Goal: Information Seeking & Learning: Learn about a topic

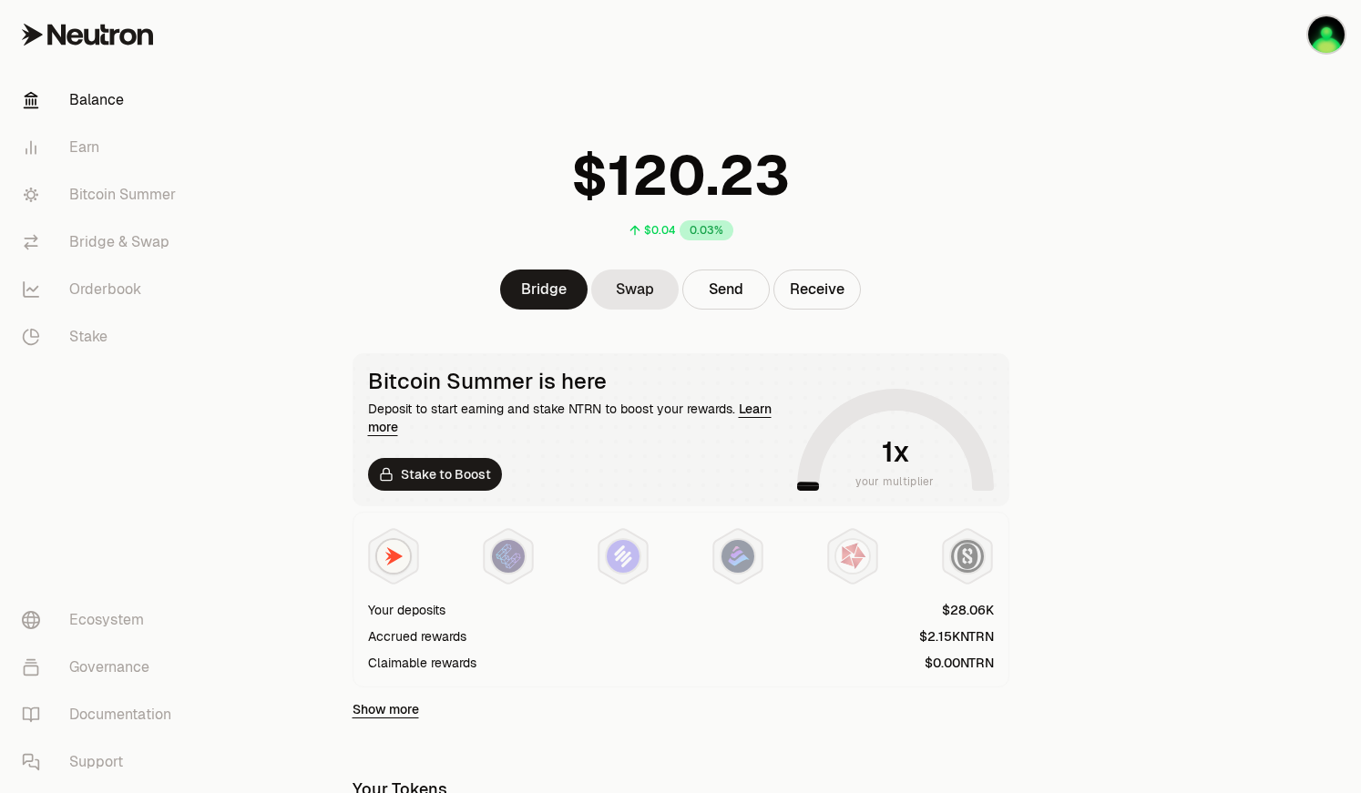
click at [580, 173] on span "$" at bounding box center [589, 175] width 36 height 55
click at [89, 195] on link "Bitcoin Summer" at bounding box center [101, 194] width 189 height 47
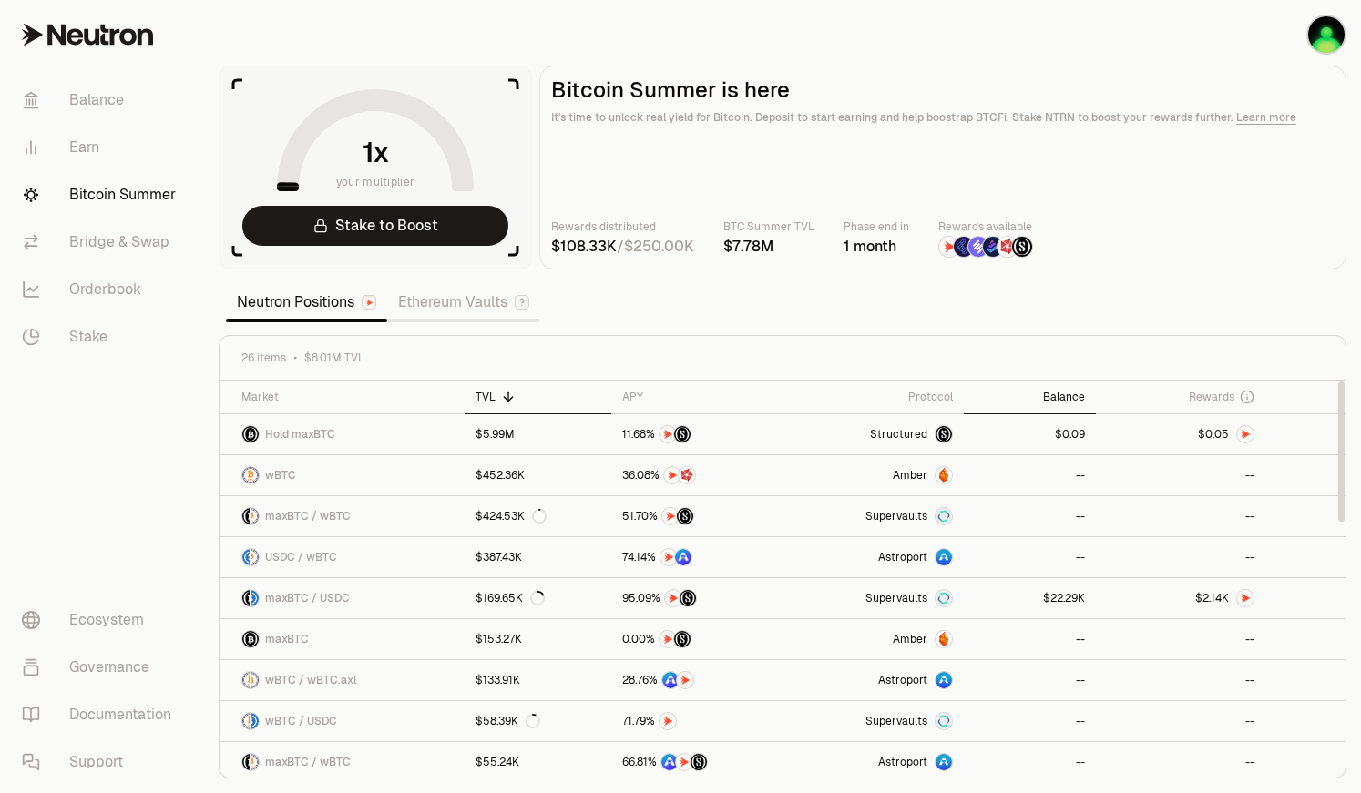
click at [1069, 395] on div "Balance" at bounding box center [1029, 397] width 110 height 15
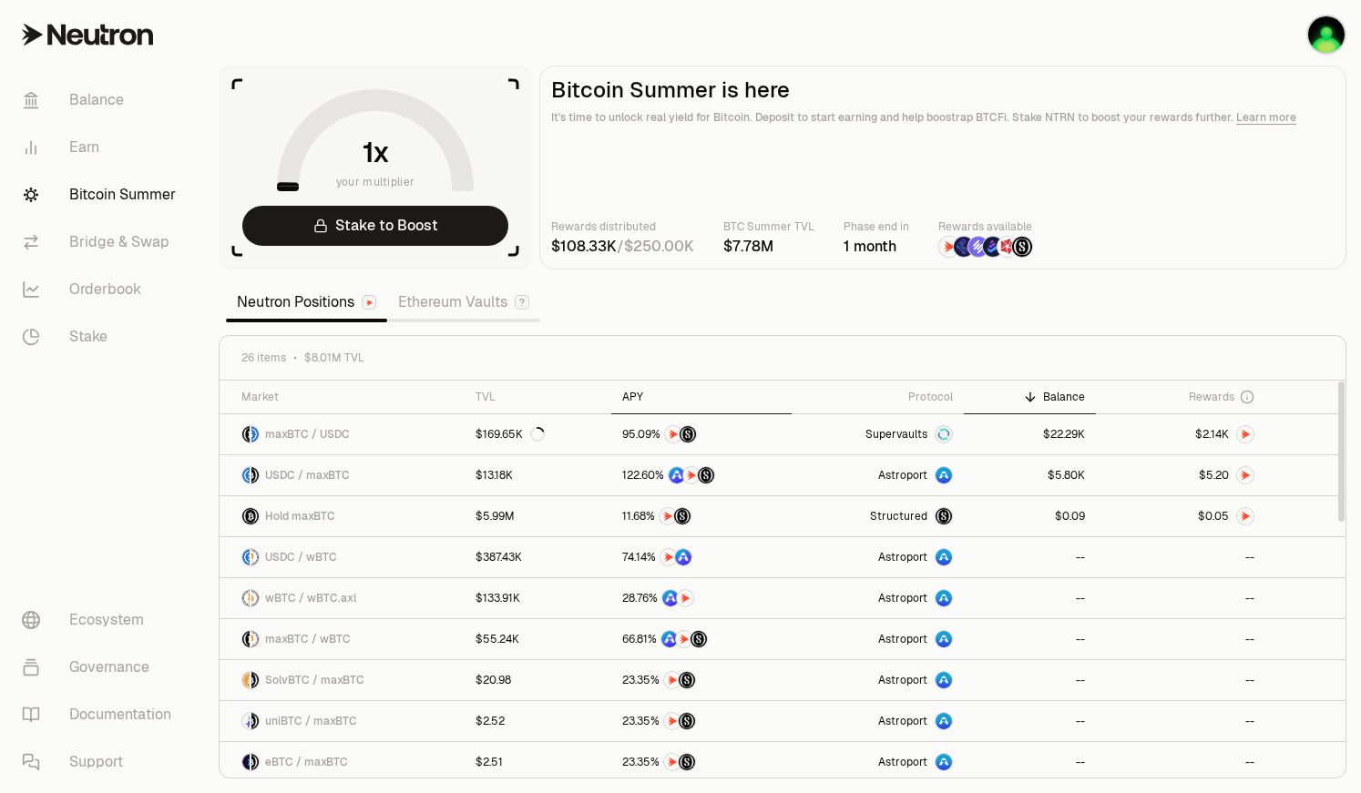
click at [622, 402] on div "APY" at bounding box center [701, 397] width 158 height 15
